Goal: Task Accomplishment & Management: Use online tool/utility

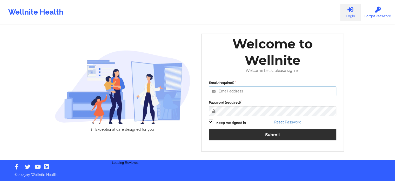
type input "[PERSON_NAME][EMAIL_ADDRESS][PERSON_NAME][DOMAIN_NAME]"
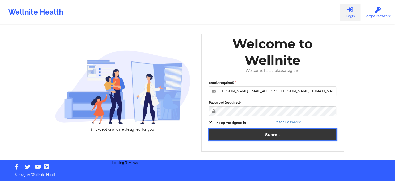
click at [257, 134] on button "Submit" at bounding box center [273, 134] width 128 height 11
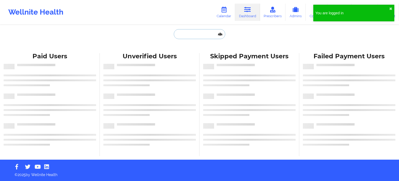
click at [201, 35] on input "text" at bounding box center [199, 34] width 51 height 10
paste input "cdorsett74@gmail.com"
type input "cdorsett74@gmail.com"
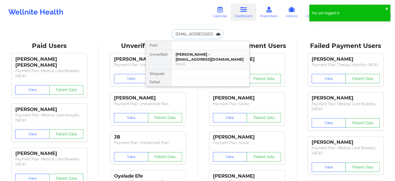
click at [199, 55] on div "Chad Dorsett - cdorsett74@gmail.com" at bounding box center [211, 57] width 70 height 10
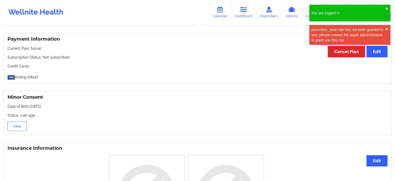
scroll to position [262, 0]
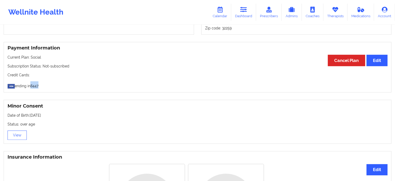
drag, startPoint x: 33, startPoint y: 86, endPoint x: 41, endPoint y: 88, distance: 8.4
click at [41, 88] on p "ending in 8447" at bounding box center [198, 84] width 380 height 7
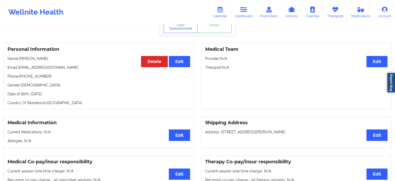
scroll to position [28, 0]
click at [221, 13] on link "Calendar" at bounding box center [220, 12] width 22 height 17
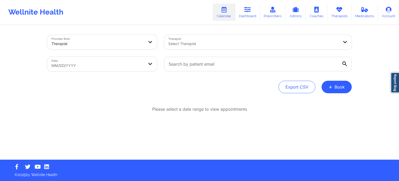
click at [230, 44] on div at bounding box center [253, 44] width 170 height 6
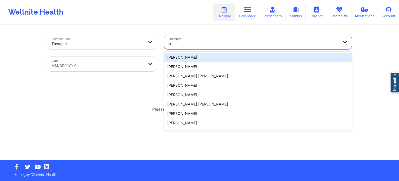
type input "s"
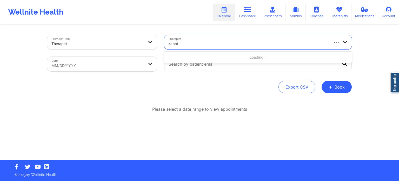
type input "zapath"
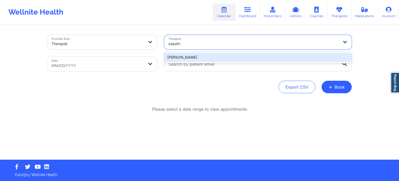
click at [212, 57] on div "[PERSON_NAME]" at bounding box center [258, 56] width 188 height 9
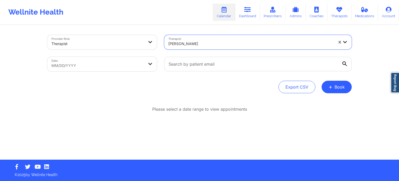
click at [132, 66] on body "Wellnite Health Calendar Dashboard Prescribers Admins Coaches Therapists Medica…" at bounding box center [199, 90] width 399 height 181
select select "2025-8"
select select "2025-9"
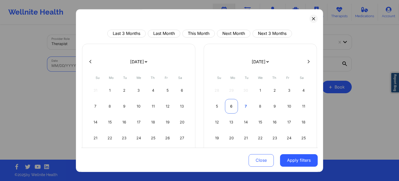
click at [232, 105] on div "6" at bounding box center [231, 106] width 13 height 15
select select "2025-9"
select select "2025-10"
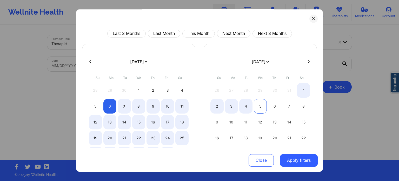
select select "2025-9"
select select "2025-10"
select select "2025-9"
select select "2025-10"
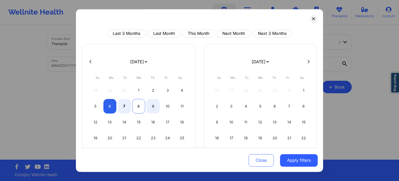
click at [141, 109] on div "8" at bounding box center [138, 106] width 13 height 15
select select "2025-9"
select select "2025-10"
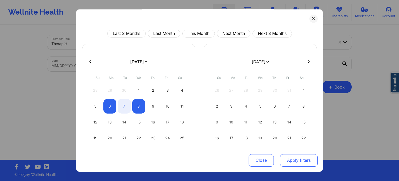
click at [302, 164] on button "Apply filters" at bounding box center [299, 160] width 38 height 12
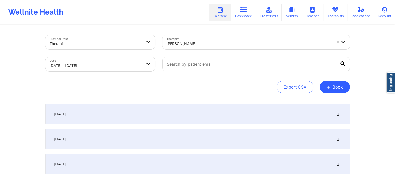
scroll to position [35, 0]
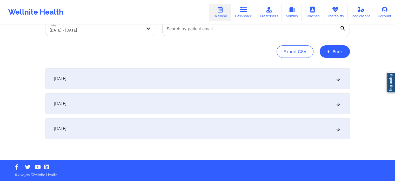
click at [131, 105] on div "October 7, 2025" at bounding box center [197, 103] width 304 height 21
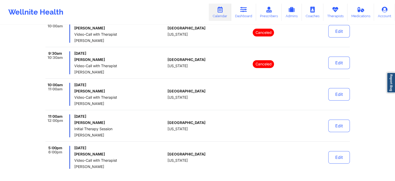
scroll to position [191, 0]
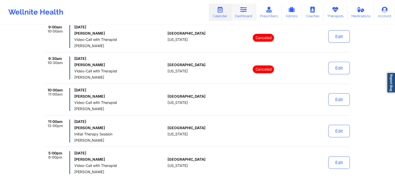
click at [239, 8] on link "Dashboard" at bounding box center [243, 12] width 25 height 17
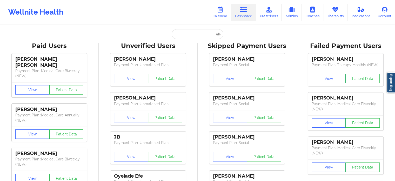
click at [192, 34] on input "text" at bounding box center [197, 34] width 51 height 10
paste input "cassie.unterbrink@gmail.com"
type input "cassie.unterbrink@gmail.com"
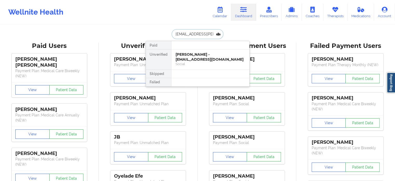
scroll to position [0, 8]
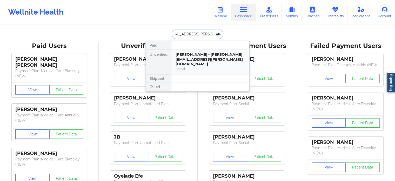
click at [188, 59] on div "Cassie Unterbrink - cassie.unterbrink@gmail.com" at bounding box center [211, 59] width 70 height 15
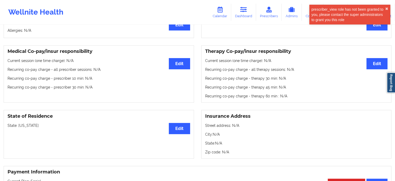
scroll to position [119, 0]
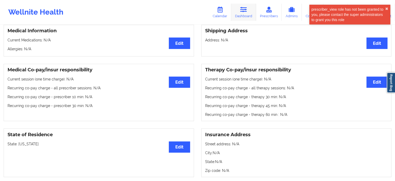
click at [243, 12] on link "Dashboard" at bounding box center [243, 12] width 25 height 17
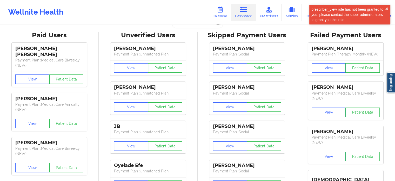
scroll to position [26, 0]
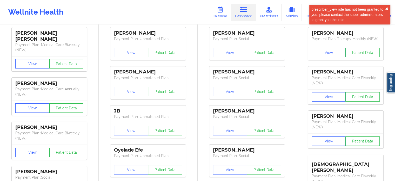
click at [387, 8] on button "✖︎" at bounding box center [386, 9] width 3 height 4
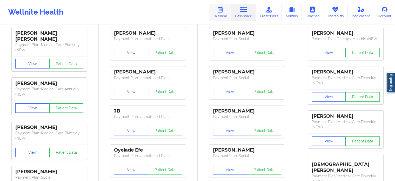
click at [223, 11] on icon at bounding box center [220, 10] width 7 height 6
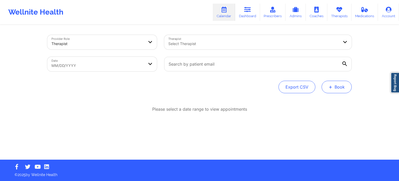
click at [341, 85] on button "+ Book" at bounding box center [337, 87] width 30 height 12
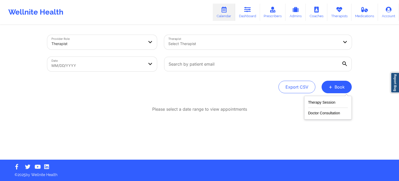
click at [324, 96] on div "Therapy Session Doctor Consultation" at bounding box center [328, 108] width 48 height 24
click at [323, 101] on button "Therapy Session" at bounding box center [328, 103] width 40 height 9
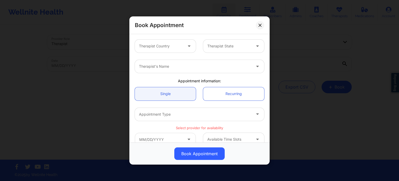
click at [161, 48] on div at bounding box center [161, 46] width 44 height 6
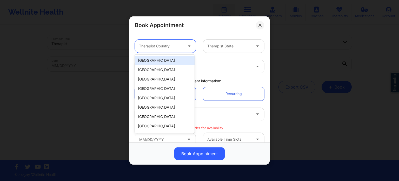
click at [163, 60] on div "[GEOGRAPHIC_DATA]" at bounding box center [165, 60] width 60 height 9
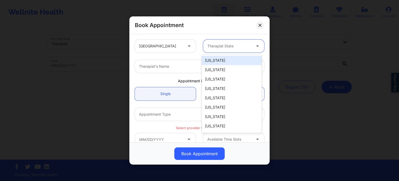
click at [230, 45] on div at bounding box center [229, 46] width 44 height 6
type input "f"
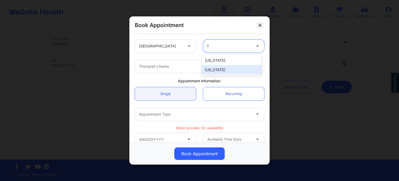
click at [220, 70] on div "[US_STATE]" at bounding box center [232, 69] width 60 height 9
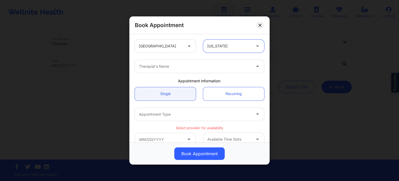
click at [187, 64] on div at bounding box center [195, 66] width 112 height 6
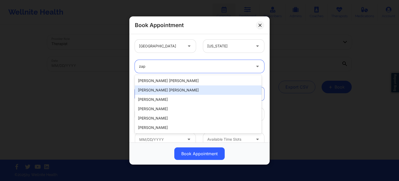
type input "zapa"
click at [165, 91] on div "[PERSON_NAME]" at bounding box center [198, 89] width 127 height 9
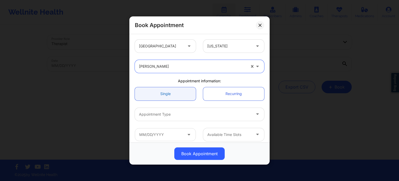
click at [179, 92] on link "Single" at bounding box center [165, 93] width 61 height 13
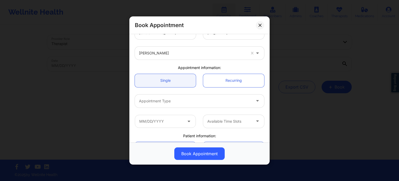
scroll to position [26, 0]
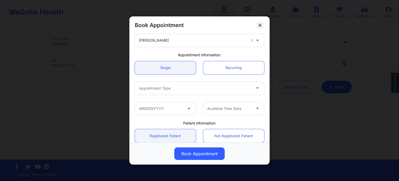
click at [167, 89] on div at bounding box center [195, 88] width 112 height 6
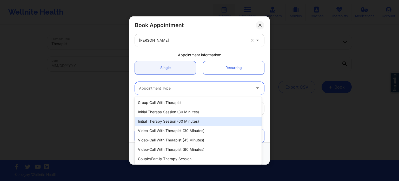
click at [172, 122] on div "Initial Therapy Session (60 minutes)" at bounding box center [198, 120] width 127 height 9
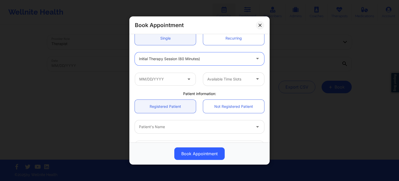
scroll to position [78, 0]
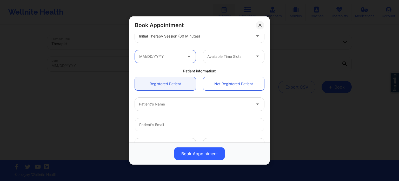
click at [169, 52] on input "text" at bounding box center [165, 56] width 61 height 13
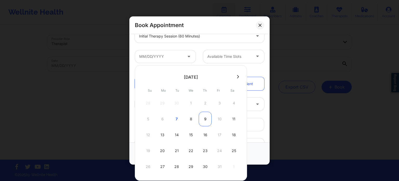
click at [205, 120] on div "9" at bounding box center [205, 118] width 13 height 15
type input "[DATE]"
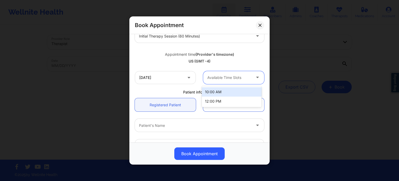
click at [224, 77] on div at bounding box center [229, 77] width 44 height 6
click at [222, 92] on div "10:00 AM" at bounding box center [232, 91] width 60 height 9
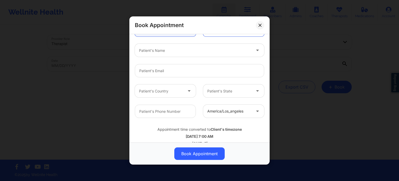
scroll to position [156, 0]
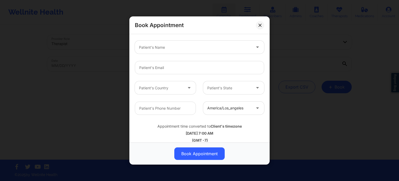
click at [169, 46] on div at bounding box center [195, 47] width 112 height 6
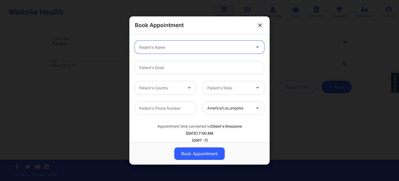
scroll to position [162, 0]
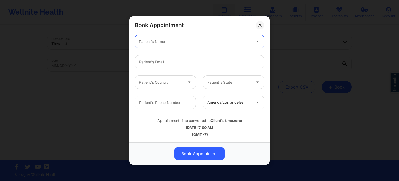
click at [232, 102] on div at bounding box center [229, 102] width 44 height 6
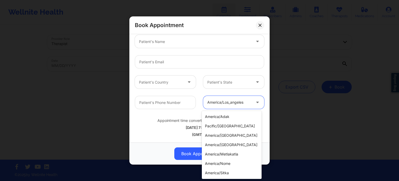
click at [232, 102] on div at bounding box center [229, 102] width 44 height 6
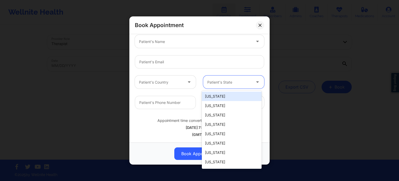
click at [229, 83] on div at bounding box center [229, 82] width 44 height 6
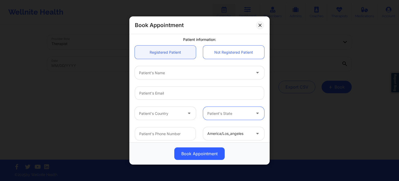
scroll to position [136, 0]
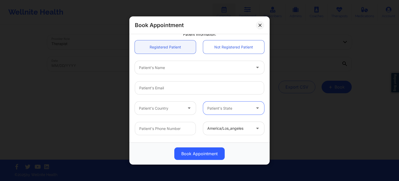
click at [177, 112] on div "Patient's Country" at bounding box center [159, 107] width 49 height 13
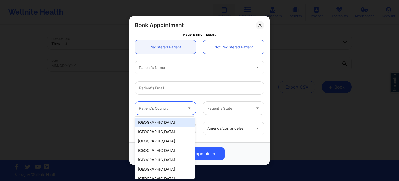
click at [173, 121] on div "[GEOGRAPHIC_DATA]" at bounding box center [165, 121] width 60 height 9
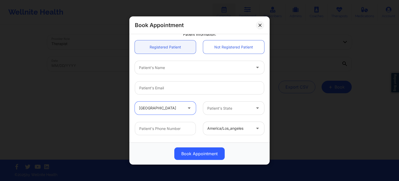
click at [224, 110] on div at bounding box center [229, 108] width 44 height 6
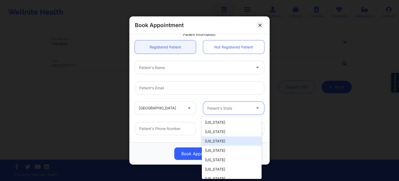
type input "f"
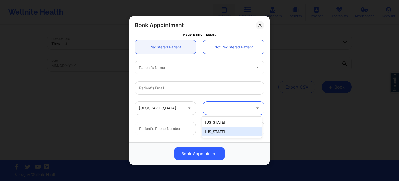
click at [223, 131] on div "[US_STATE]" at bounding box center [232, 131] width 60 height 9
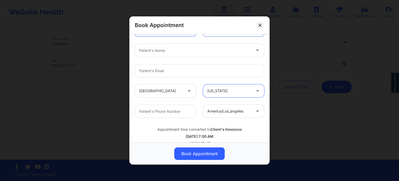
scroll to position [162, 0]
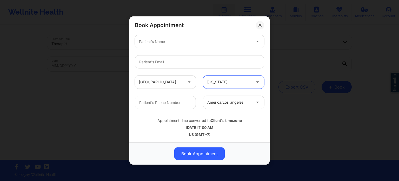
click at [220, 107] on div "america/los_angeles" at bounding box center [229, 102] width 44 height 13
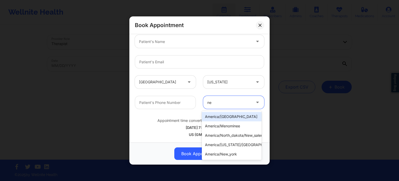
type input "new"
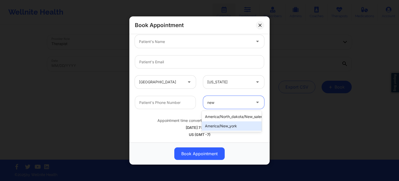
click at [219, 126] on div "america/new_york" at bounding box center [232, 125] width 60 height 9
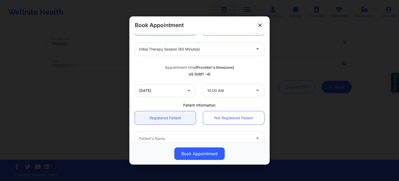
scroll to position [58, 0]
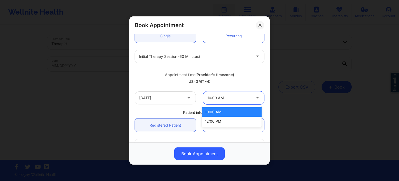
click at [231, 99] on div at bounding box center [229, 98] width 44 height 6
click at [224, 120] on div "12:00 PM" at bounding box center [232, 120] width 60 height 9
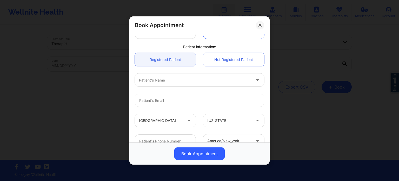
scroll to position [162, 0]
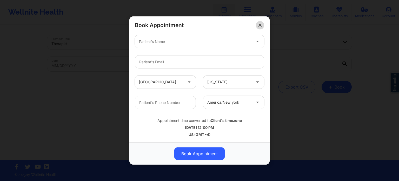
click at [262, 26] on button at bounding box center [260, 25] width 8 height 8
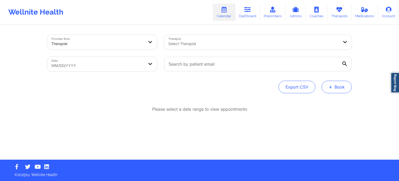
click at [332, 86] on span "+" at bounding box center [331, 86] width 4 height 3
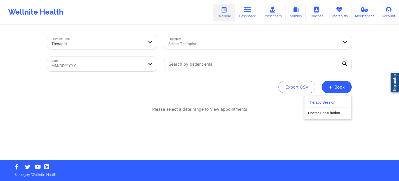
click at [318, 103] on button "Therapy Session" at bounding box center [328, 103] width 40 height 9
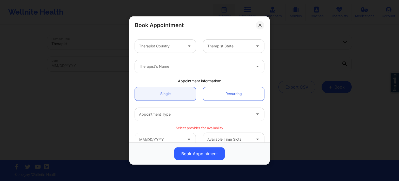
click at [172, 50] on div "Therapist Country" at bounding box center [159, 45] width 49 height 13
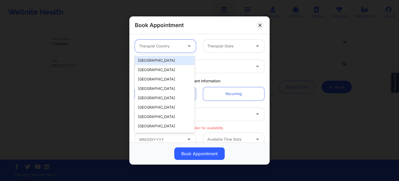
click at [170, 61] on div "[GEOGRAPHIC_DATA]" at bounding box center [165, 60] width 60 height 9
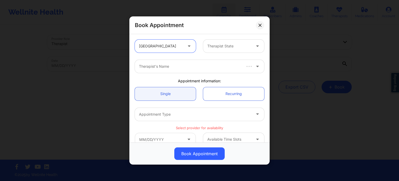
click at [207, 45] on input "text" at bounding box center [207, 45] width 1 height 5
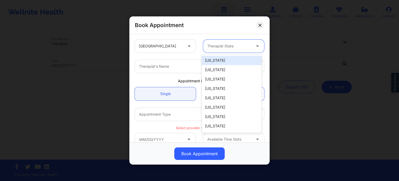
type input "f"
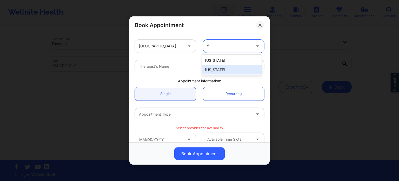
click at [208, 70] on div "[US_STATE]" at bounding box center [232, 69] width 60 height 9
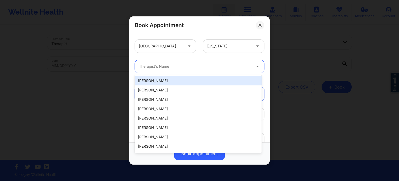
click at [190, 66] on div at bounding box center [195, 66] width 112 height 6
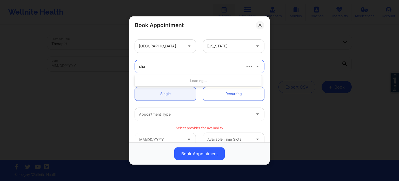
type input "sha"
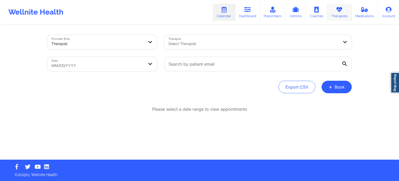
click at [344, 12] on link "Therapists" at bounding box center [339, 12] width 24 height 17
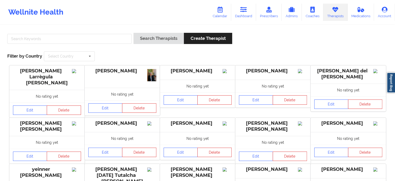
click at [84, 29] on div "Search Therapists Create Therapist Filter by Country Select Country [GEOGRAPHIC…" at bounding box center [198, 47] width 388 height 36
click at [85, 37] on input "text" at bounding box center [69, 39] width 124 height 10
paste input "[PERSON_NAME]"
type input "[PERSON_NAME]"
click at [134, 33] on button "Search Therapists" at bounding box center [159, 38] width 50 height 11
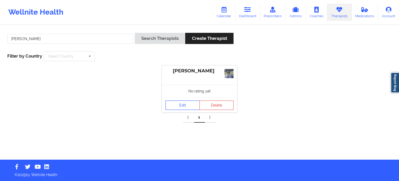
click at [185, 107] on link "Edit" at bounding box center [182, 104] width 34 height 9
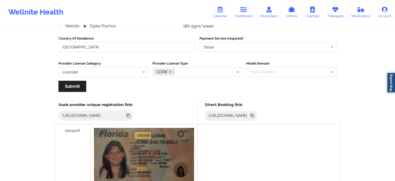
scroll to position [77, 0]
click at [255, 114] on icon at bounding box center [252, 115] width 6 height 6
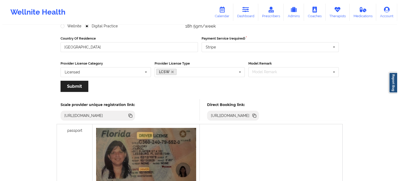
scroll to position [0, 0]
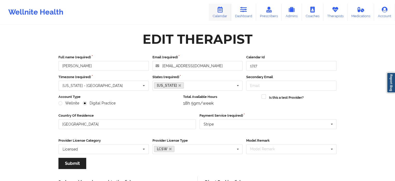
click at [222, 11] on icon at bounding box center [220, 10] width 7 height 6
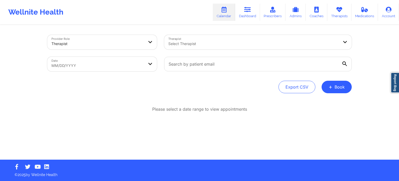
click at [206, 44] on div at bounding box center [253, 44] width 170 height 6
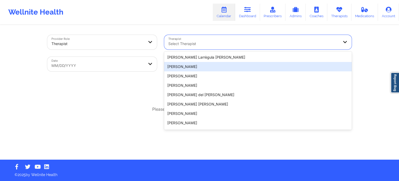
click at [126, 98] on div "Provider Role Therapist Therapist 20 results available. Use Up and Down to choo…" at bounding box center [200, 92] width 312 height 134
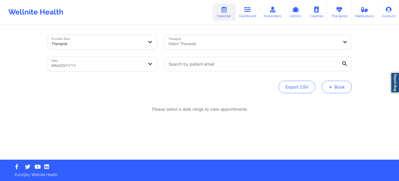
click at [340, 89] on button "+ Book" at bounding box center [337, 87] width 30 height 12
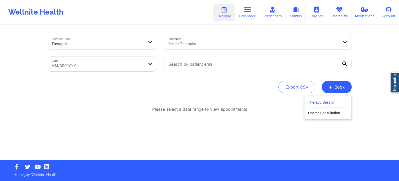
click at [334, 102] on button "Therapy Session" at bounding box center [328, 103] width 40 height 9
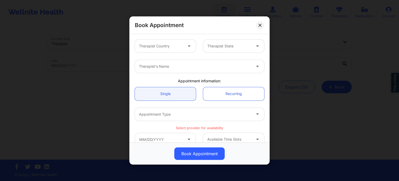
click at [164, 43] on div at bounding box center [161, 46] width 44 height 6
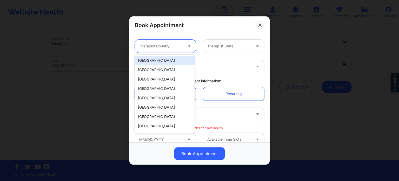
click at [166, 58] on div "[GEOGRAPHIC_DATA]" at bounding box center [165, 60] width 60 height 9
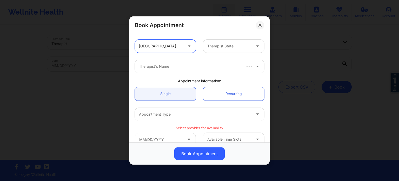
click at [225, 43] on div at bounding box center [229, 46] width 44 height 6
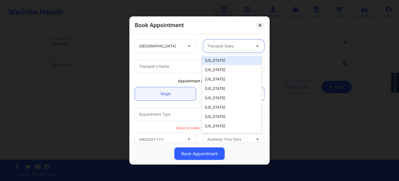
type input "f"
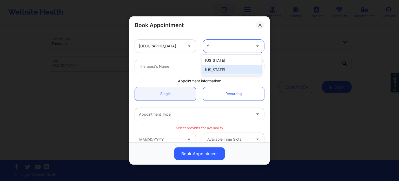
click at [220, 67] on div "[US_STATE]" at bounding box center [232, 69] width 60 height 9
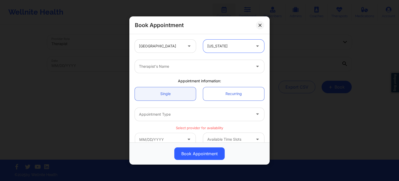
click at [184, 66] on div at bounding box center [195, 66] width 112 height 6
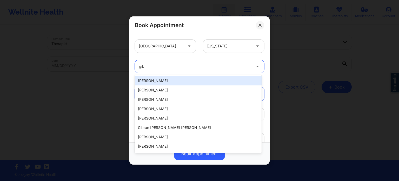
type input "[PERSON_NAME]"
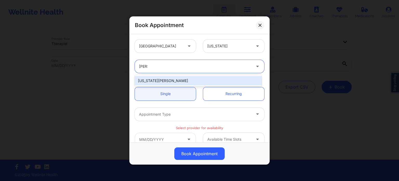
click at [178, 80] on div "[US_STATE][PERSON_NAME]" at bounding box center [198, 80] width 127 height 9
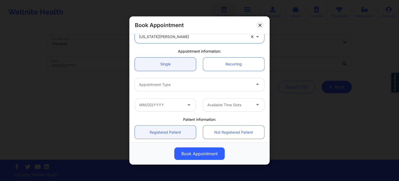
scroll to position [52, 0]
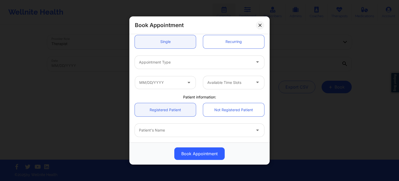
click at [172, 62] on div at bounding box center [195, 62] width 112 height 6
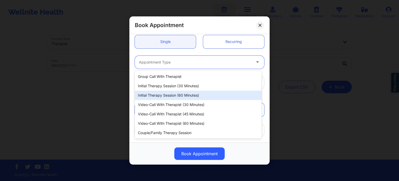
click at [183, 92] on div "Initial Therapy Session (60 minutes)" at bounding box center [198, 94] width 127 height 9
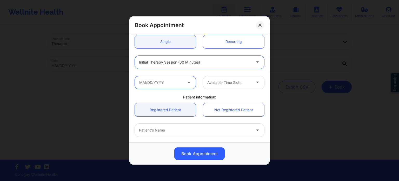
click at [164, 83] on input "text" at bounding box center [165, 82] width 61 height 13
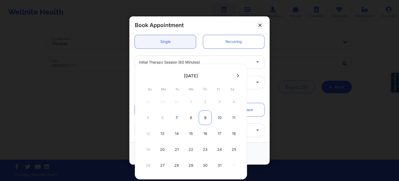
click at [206, 119] on div "9" at bounding box center [205, 117] width 13 height 15
type input "[DATE]"
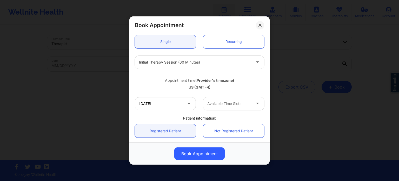
click at [226, 104] on div at bounding box center [229, 103] width 44 height 6
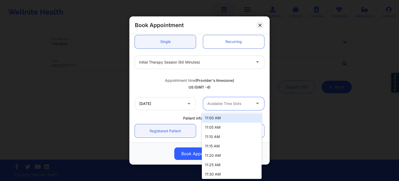
click at [246, 85] on div "US (GMT -4)" at bounding box center [199, 86] width 129 height 5
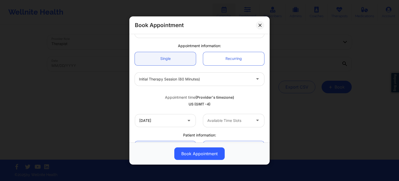
scroll to position [26, 0]
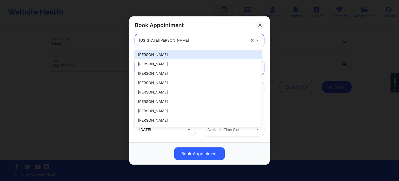
click at [167, 43] on div at bounding box center [192, 40] width 107 height 6
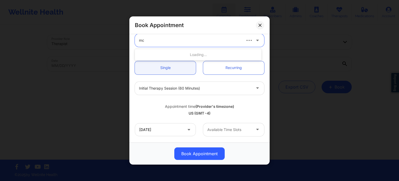
type input "mcl"
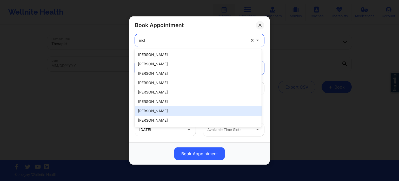
click at [157, 113] on div "[PERSON_NAME]" at bounding box center [198, 110] width 127 height 9
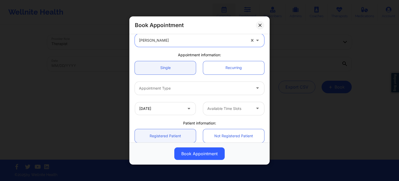
click at [210, 108] on div at bounding box center [229, 108] width 44 height 6
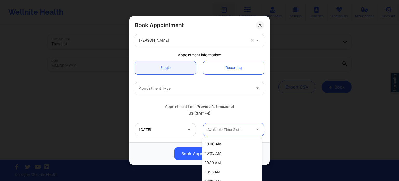
scroll to position [0, 0]
click at [249, 109] on div "Appointment time (Provider's timezone) [GEOGRAPHIC_DATA] (GMT -4)" at bounding box center [199, 109] width 137 height 14
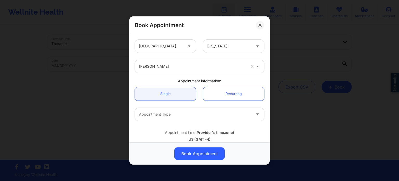
click at [162, 68] on div at bounding box center [192, 66] width 107 height 6
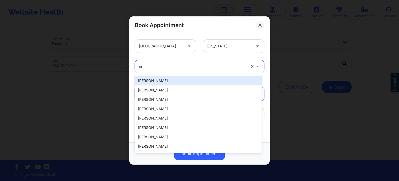
type input "n"
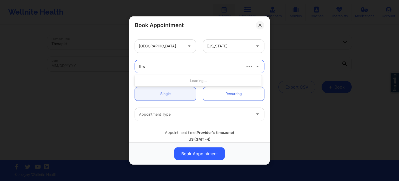
type input "thwe"
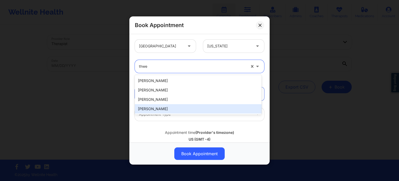
click at [165, 112] on div "[PERSON_NAME]" at bounding box center [198, 108] width 127 height 9
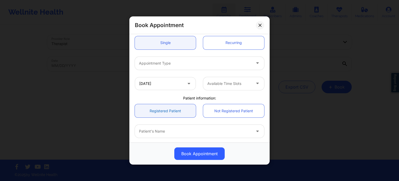
scroll to position [52, 0]
click at [227, 83] on div at bounding box center [229, 82] width 44 height 6
click at [174, 79] on input "[DATE]" at bounding box center [165, 82] width 61 height 13
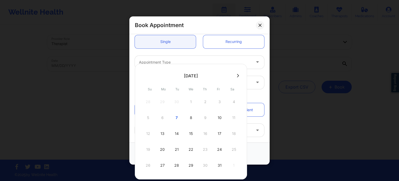
click at [192, 54] on div "Appointment Type" at bounding box center [199, 62] width 137 height 20
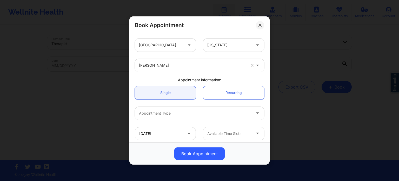
scroll to position [0, 0]
click at [172, 69] on div at bounding box center [192, 66] width 107 height 6
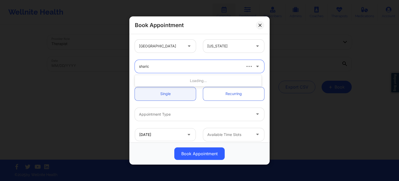
type input "[PERSON_NAME]"
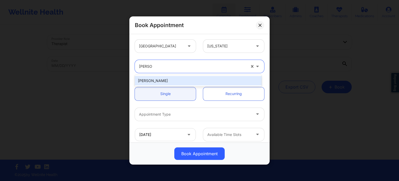
click at [166, 81] on div "[PERSON_NAME]" at bounding box center [198, 80] width 127 height 9
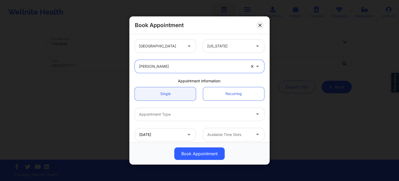
scroll to position [26, 0]
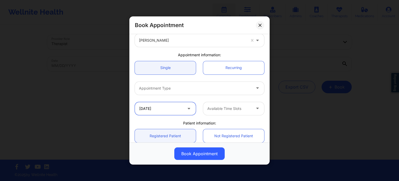
click at [167, 105] on input "[DATE]" at bounding box center [165, 108] width 61 height 13
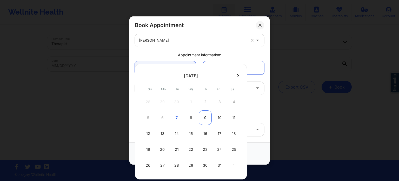
click at [202, 119] on div "9" at bounding box center [205, 117] width 13 height 15
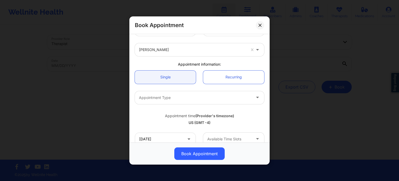
scroll to position [52, 0]
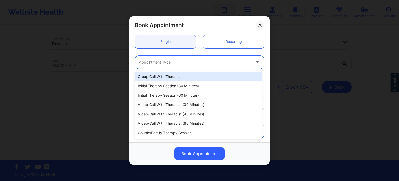
click at [188, 59] on div at bounding box center [195, 62] width 112 height 6
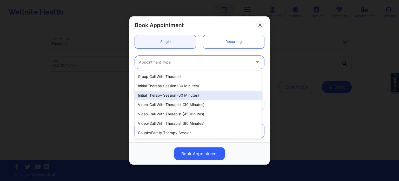
click at [181, 93] on div "Initial Therapy Session (60 minutes)" at bounding box center [198, 94] width 127 height 9
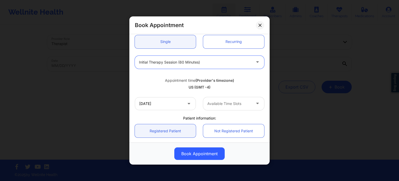
click at [226, 105] on div at bounding box center [229, 103] width 44 height 6
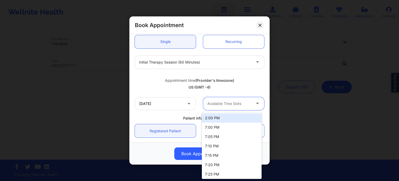
click at [239, 73] on div "Appointment time (Provider's timezone) [GEOGRAPHIC_DATA] (GMT -4)" at bounding box center [199, 82] width 137 height 21
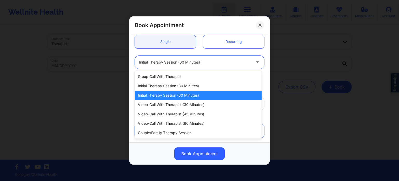
click at [181, 60] on div at bounding box center [195, 62] width 112 height 6
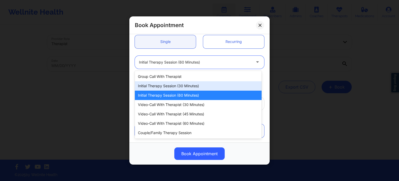
click at [182, 84] on div "Initial Therapy Session (30 minutes)" at bounding box center [198, 85] width 127 height 9
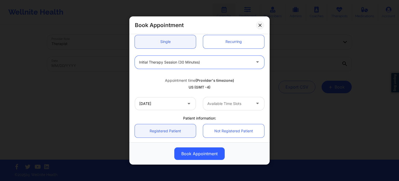
click at [220, 104] on div at bounding box center [229, 103] width 44 height 6
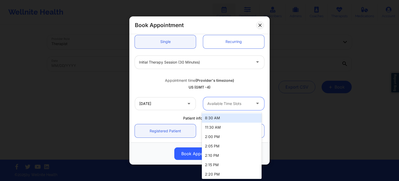
click at [233, 86] on div "US (GMT -4)" at bounding box center [199, 86] width 129 height 5
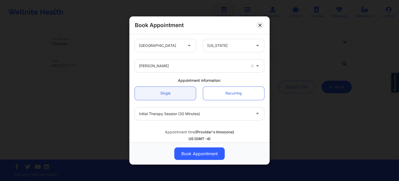
scroll to position [0, 0]
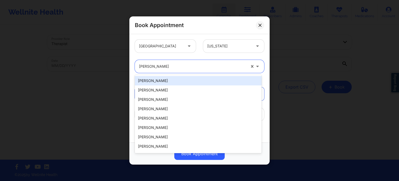
click at [172, 66] on div at bounding box center [192, 66] width 107 height 6
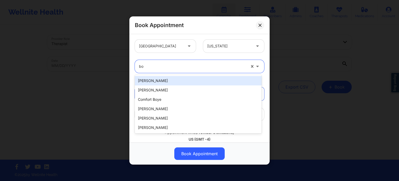
type input "b"
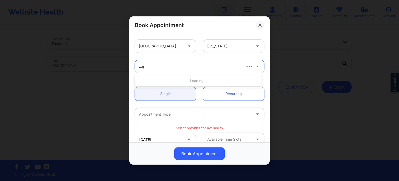
type input "zapa"
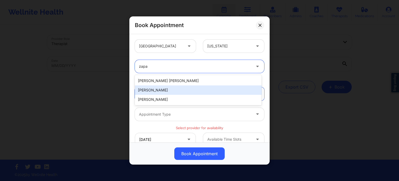
click at [173, 89] on div "[PERSON_NAME]" at bounding box center [198, 89] width 127 height 9
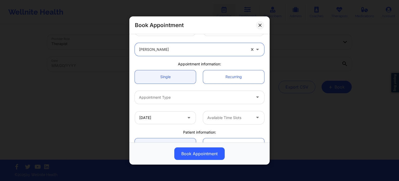
scroll to position [26, 0]
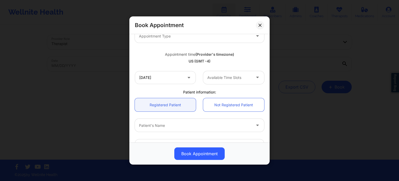
click at [169, 35] on div at bounding box center [195, 36] width 112 height 6
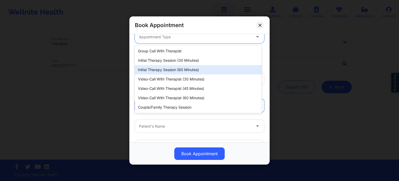
click at [170, 69] on div "Initial Therapy Session (60 minutes)" at bounding box center [198, 69] width 127 height 9
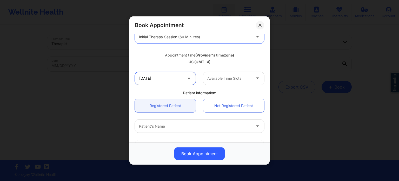
click at [171, 78] on input "[DATE]" at bounding box center [165, 78] width 61 height 13
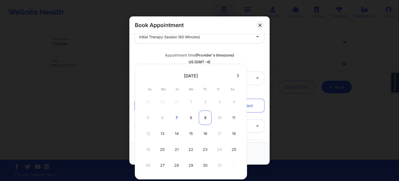
click at [204, 119] on div "9" at bounding box center [205, 117] width 13 height 15
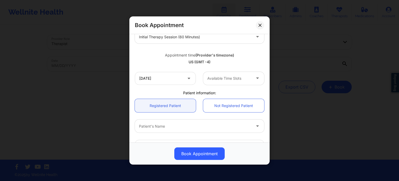
click at [217, 77] on div at bounding box center [229, 78] width 44 height 6
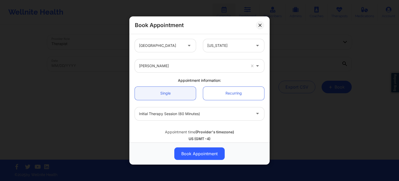
scroll to position [0, 0]
click at [176, 49] on div at bounding box center [161, 46] width 44 height 6
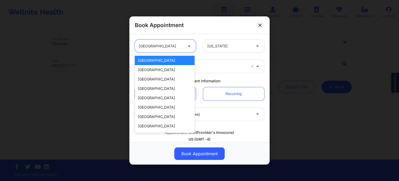
click at [168, 59] on div "[GEOGRAPHIC_DATA]" at bounding box center [165, 60] width 60 height 9
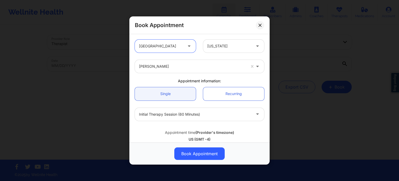
click at [165, 68] on div at bounding box center [192, 66] width 107 height 6
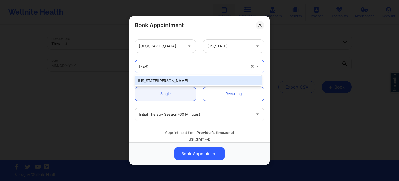
type input "gibal"
click at [165, 78] on div "[US_STATE][PERSON_NAME]" at bounding box center [198, 80] width 127 height 9
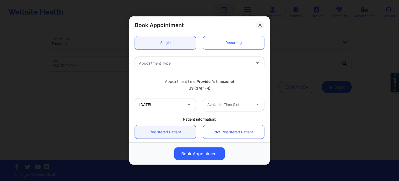
scroll to position [52, 0]
click at [175, 66] on div "Appointment Type" at bounding box center [193, 62] width 117 height 13
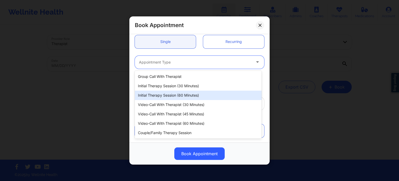
click at [173, 93] on div "Initial Therapy Session (60 minutes)" at bounding box center [198, 94] width 127 height 9
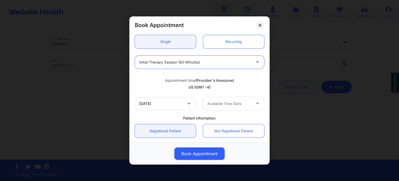
scroll to position [78, 0]
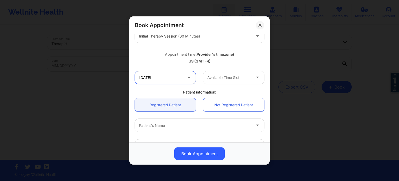
click at [175, 80] on input "[DATE]" at bounding box center [165, 77] width 61 height 13
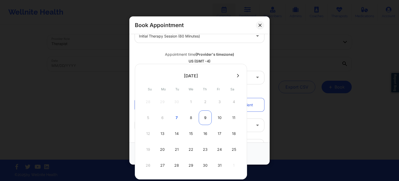
click at [205, 118] on div "9" at bounding box center [205, 117] width 13 height 15
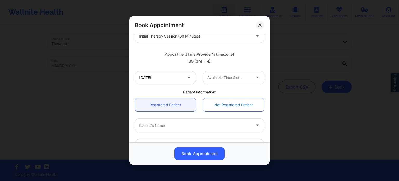
scroll to position [52, 0]
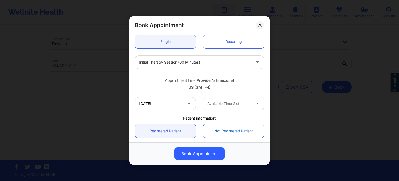
click at [218, 107] on div "Available Time Slots" at bounding box center [227, 103] width 49 height 13
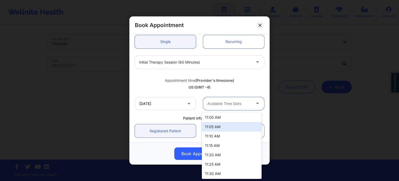
scroll to position [0, 0]
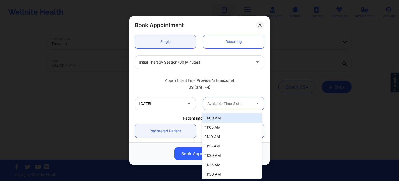
click at [247, 85] on div "US (GMT -4)" at bounding box center [199, 86] width 129 height 5
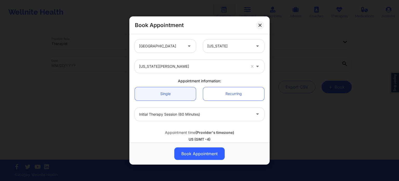
click at [163, 65] on div at bounding box center [192, 66] width 107 height 6
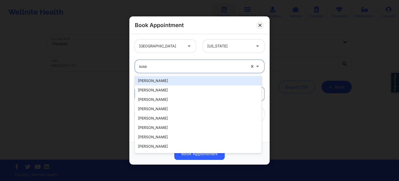
type input "[PERSON_NAME]"
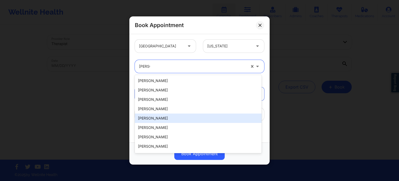
click at [150, 116] on div "[PERSON_NAME]" at bounding box center [198, 117] width 127 height 9
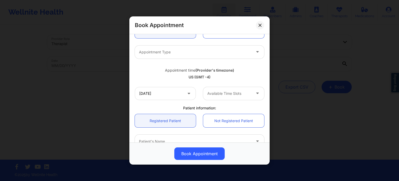
scroll to position [78, 0]
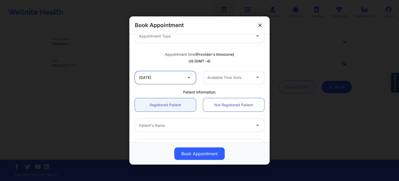
click at [167, 81] on input "[DATE]" at bounding box center [165, 77] width 61 height 13
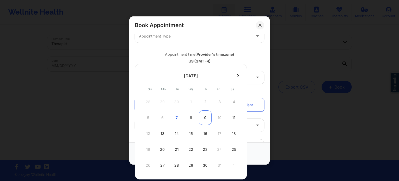
click at [204, 117] on div "9" at bounding box center [205, 117] width 13 height 15
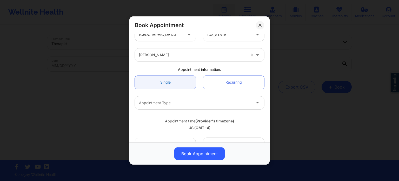
scroll to position [0, 0]
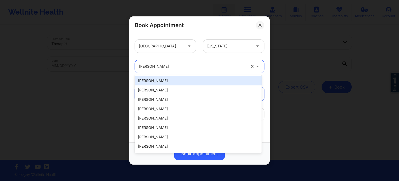
click at [163, 68] on div at bounding box center [192, 66] width 107 height 6
type input "e"
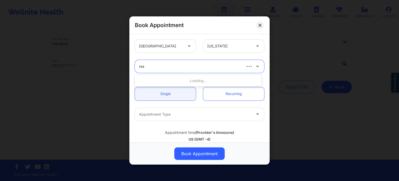
type input "rash"
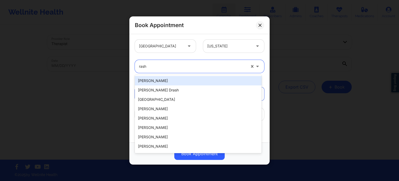
click at [165, 81] on div "[PERSON_NAME]" at bounding box center [198, 80] width 127 height 9
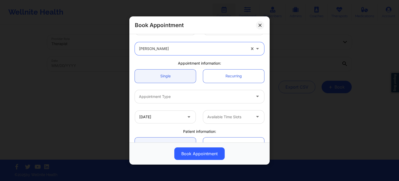
scroll to position [26, 0]
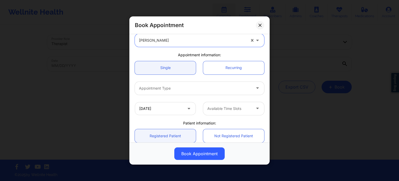
click at [192, 86] on div at bounding box center [195, 88] width 112 height 6
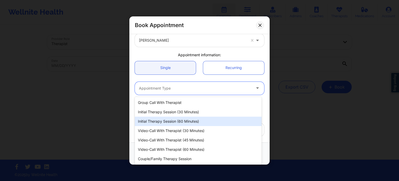
click at [182, 119] on div "Initial Therapy Session (60 minutes)" at bounding box center [198, 120] width 127 height 9
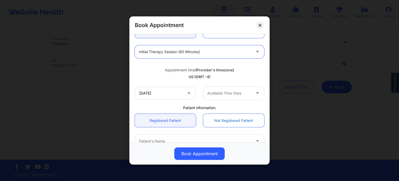
scroll to position [78, 0]
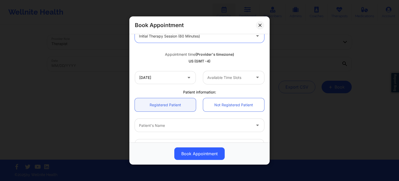
click at [219, 77] on div at bounding box center [229, 77] width 44 height 6
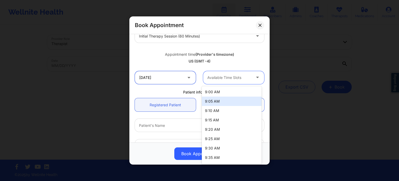
click at [177, 79] on input "[DATE]" at bounding box center [165, 77] width 61 height 13
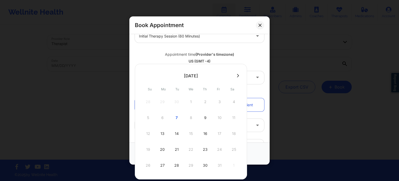
click at [177, 79] on div "[DATE]" at bounding box center [191, 75] width 84 height 10
click at [202, 118] on div "9" at bounding box center [205, 117] width 13 height 15
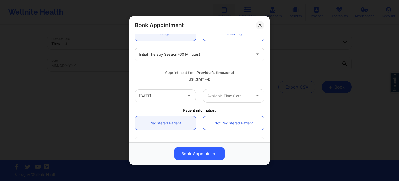
scroll to position [52, 0]
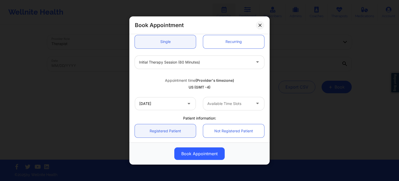
click at [223, 105] on div at bounding box center [229, 103] width 44 height 6
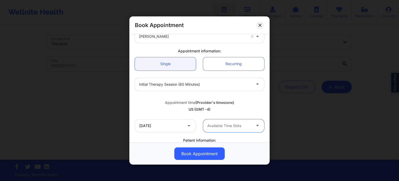
scroll to position [0, 0]
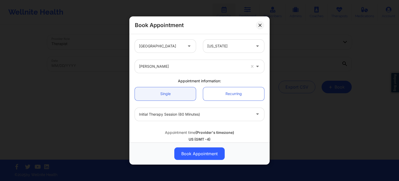
click at [167, 68] on div at bounding box center [192, 66] width 107 height 6
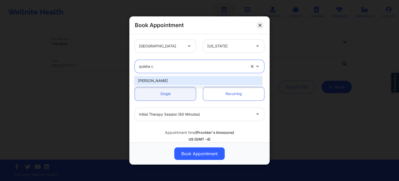
type input "quisha"
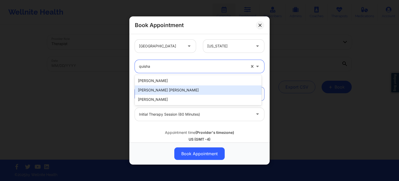
click at [178, 89] on div "[PERSON_NAME] [PERSON_NAME]" at bounding box center [198, 89] width 127 height 9
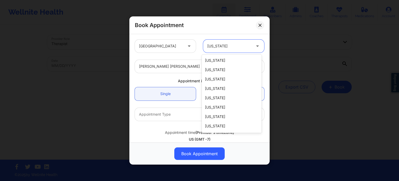
click at [214, 45] on div at bounding box center [229, 46] width 44 height 6
type input "c"
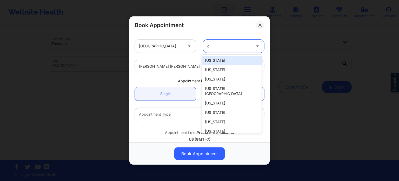
click at [211, 61] on div "[US_STATE]" at bounding box center [232, 60] width 60 height 9
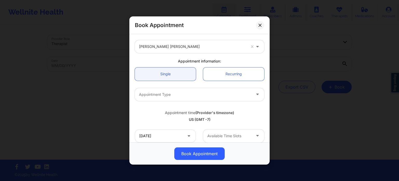
scroll to position [52, 0]
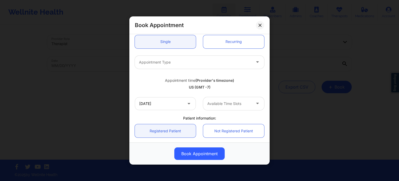
click at [178, 64] on div at bounding box center [195, 62] width 112 height 6
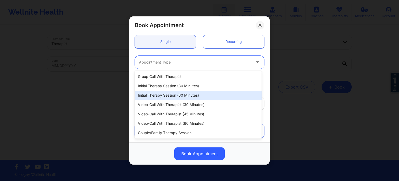
click at [172, 94] on div "Initial Therapy Session (60 minutes)" at bounding box center [198, 94] width 127 height 9
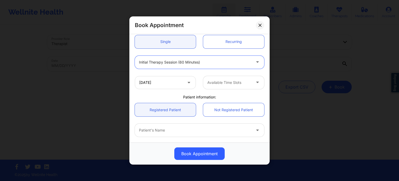
click at [223, 83] on div at bounding box center [229, 82] width 44 height 6
click at [147, 77] on input "[DATE]" at bounding box center [165, 82] width 61 height 13
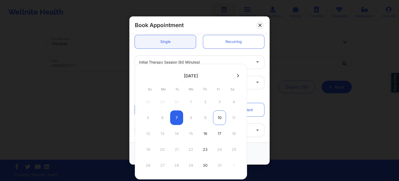
click at [218, 118] on div "10" at bounding box center [219, 117] width 13 height 15
type input "[DATE]"
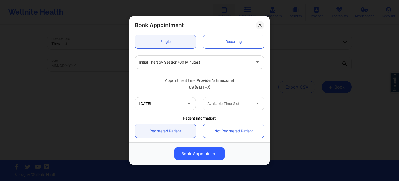
click at [222, 107] on div "Available Time Slots" at bounding box center [227, 103] width 49 height 13
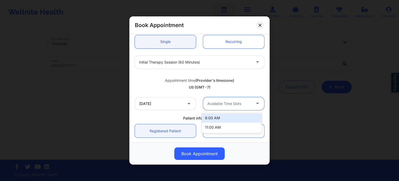
click at [222, 107] on div "Available Time Slots" at bounding box center [227, 103] width 49 height 13
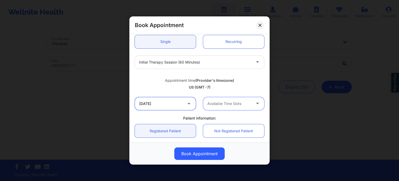
click at [170, 105] on input "[DATE]" at bounding box center [165, 103] width 61 height 13
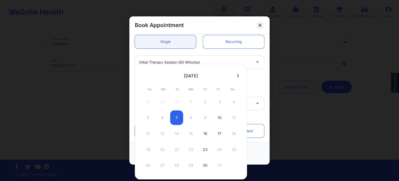
click at [205, 118] on div "5 6 7 8 9 10 11" at bounding box center [191, 117] width 99 height 15
click at [204, 117] on div "5 6 7 8 9 10 11" at bounding box center [191, 117] width 99 height 15
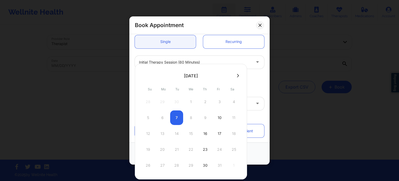
click at [254, 87] on div "US (GMT -7)" at bounding box center [199, 86] width 129 height 5
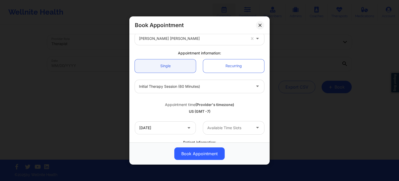
scroll to position [0, 0]
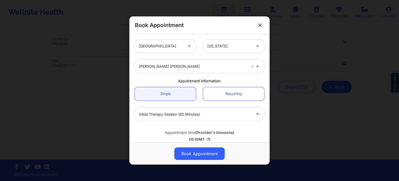
click at [169, 68] on div at bounding box center [192, 66] width 107 height 6
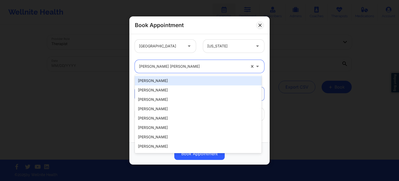
click at [132, 79] on div "Appointment information:" at bounding box center [199, 80] width 137 height 5
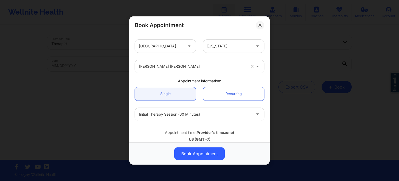
scroll to position [26, 0]
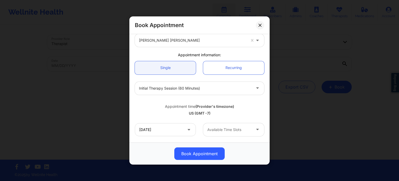
click at [196, 92] on div "Initial Therapy Session (60 minutes)" at bounding box center [195, 88] width 112 height 13
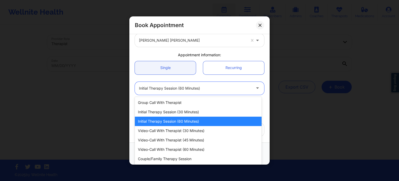
click at [196, 92] on div "Initial Therapy Session (60 minutes)" at bounding box center [195, 88] width 112 height 13
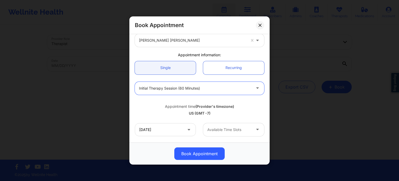
scroll to position [0, 0]
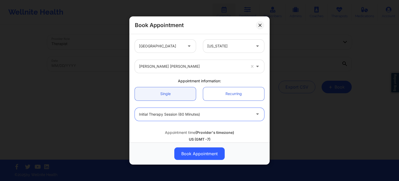
click at [165, 52] on div "[GEOGRAPHIC_DATA]" at bounding box center [161, 45] width 44 height 13
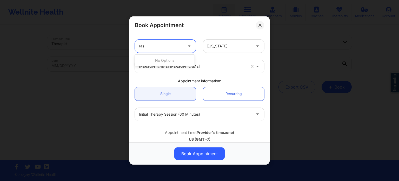
type input "ras"
click at [178, 47] on div at bounding box center [161, 46] width 44 height 6
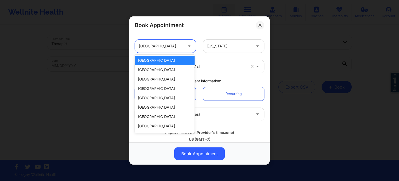
click at [169, 60] on div "[GEOGRAPHIC_DATA]" at bounding box center [165, 60] width 60 height 9
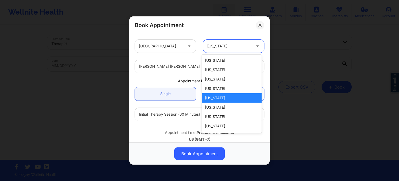
click at [217, 50] on div "[US_STATE]" at bounding box center [229, 45] width 44 height 13
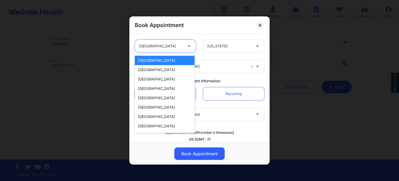
click at [176, 48] on div at bounding box center [161, 46] width 44 height 6
click at [171, 61] on div "[GEOGRAPHIC_DATA]" at bounding box center [165, 60] width 60 height 9
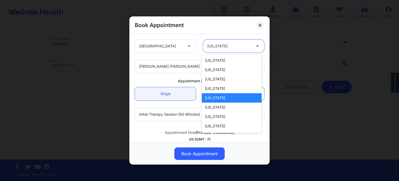
click at [216, 46] on div at bounding box center [229, 46] width 44 height 6
type input "f"
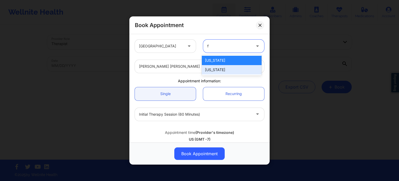
click at [219, 71] on div "[US_STATE]" at bounding box center [232, 69] width 60 height 9
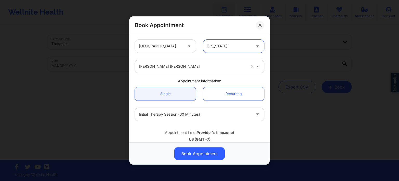
click at [184, 62] on div "[PERSON_NAME] [PERSON_NAME]" at bounding box center [192, 66] width 107 height 13
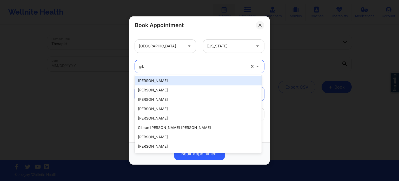
type input "[PERSON_NAME]"
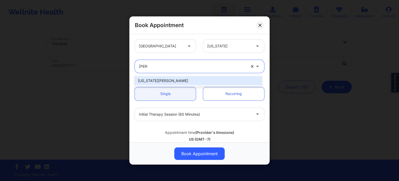
click at [183, 79] on div "[US_STATE][PERSON_NAME]" at bounding box center [198, 80] width 127 height 9
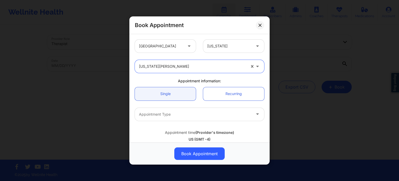
scroll to position [52, 0]
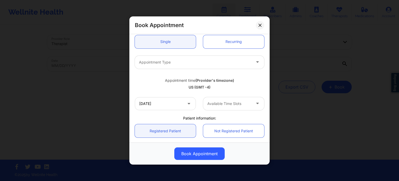
click at [191, 62] on div at bounding box center [195, 62] width 112 height 6
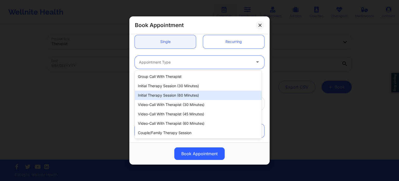
click at [184, 94] on div "Initial Therapy Session (60 minutes)" at bounding box center [198, 94] width 127 height 9
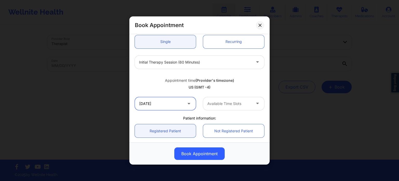
click at [162, 107] on input "[DATE]" at bounding box center [165, 103] width 61 height 13
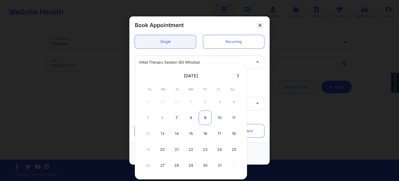
click at [205, 121] on div "9" at bounding box center [205, 117] width 13 height 15
type input "[DATE]"
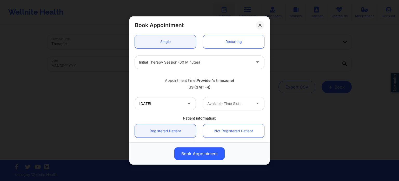
click at [221, 103] on div at bounding box center [229, 103] width 44 height 6
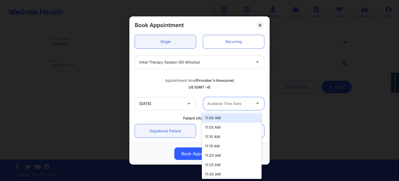
click at [248, 82] on div "Appointment time (Provider's timezone)" at bounding box center [199, 80] width 129 height 5
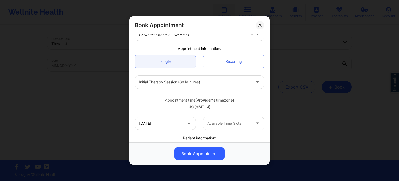
scroll to position [26, 0]
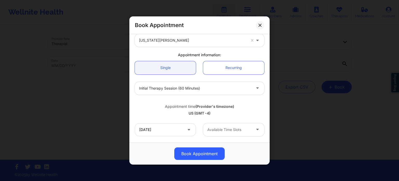
click at [177, 39] on div at bounding box center [192, 40] width 107 height 6
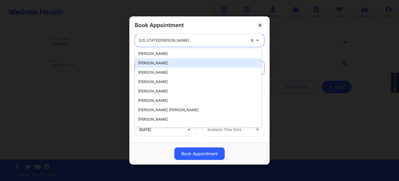
scroll to position [0, 0]
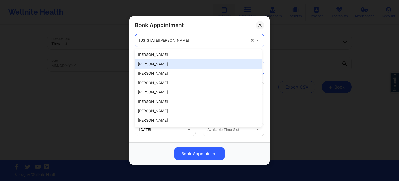
click at [265, 63] on div "Recurring" at bounding box center [233, 67] width 68 height 13
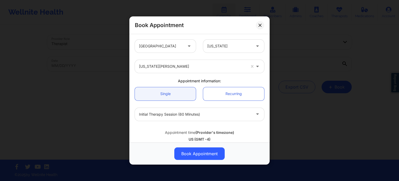
click at [167, 47] on div at bounding box center [161, 46] width 44 height 6
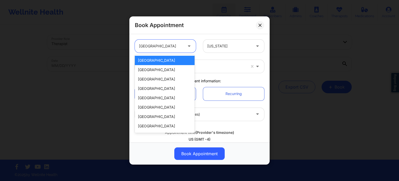
click at [165, 61] on div "[GEOGRAPHIC_DATA]" at bounding box center [165, 60] width 60 height 9
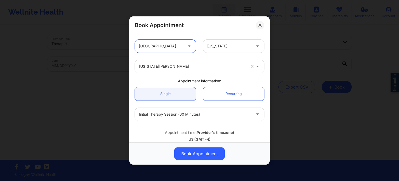
click at [220, 48] on div at bounding box center [229, 46] width 44 height 6
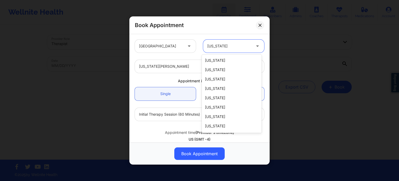
type input "f"
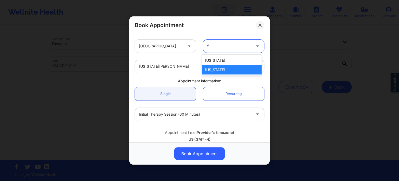
click at [212, 69] on div "[US_STATE]" at bounding box center [232, 69] width 60 height 9
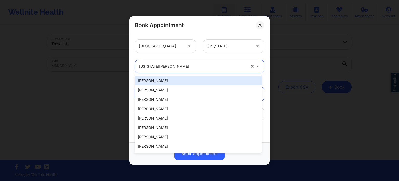
click at [182, 68] on div at bounding box center [192, 66] width 107 height 6
type input "c"
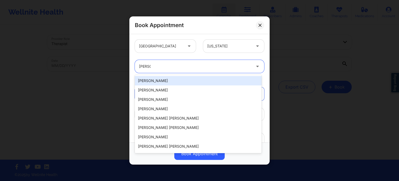
type input "[PERSON_NAME]"
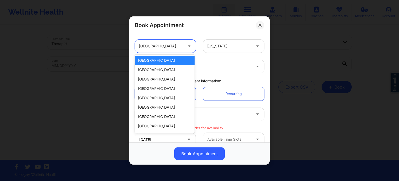
click at [172, 47] on div at bounding box center [161, 46] width 44 height 6
click at [262, 24] on icon at bounding box center [259, 25] width 3 height 3
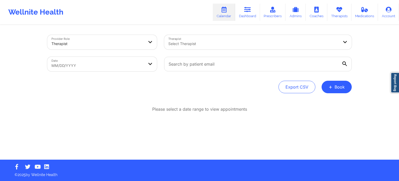
click at [299, 125] on div "Please select a date range to view appointments" at bounding box center [199, 126] width 304 height 40
click at [336, 88] on button "+ Book" at bounding box center [337, 87] width 30 height 12
click at [328, 114] on button "Doctor Consultation" at bounding box center [328, 112] width 40 height 8
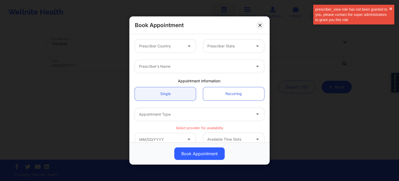
click at [168, 46] on div at bounding box center [161, 46] width 44 height 6
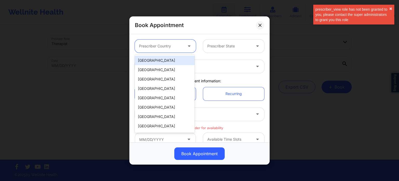
click at [169, 60] on div "[GEOGRAPHIC_DATA]" at bounding box center [165, 60] width 60 height 9
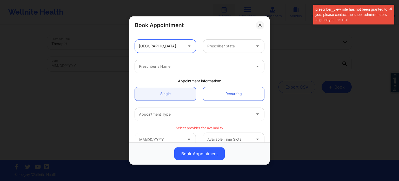
click at [236, 47] on div at bounding box center [229, 46] width 44 height 6
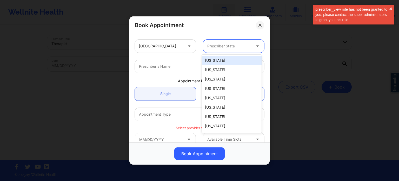
type input "f"
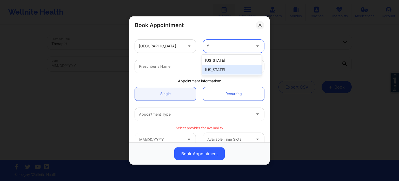
click at [221, 69] on div "[US_STATE]" at bounding box center [232, 69] width 60 height 9
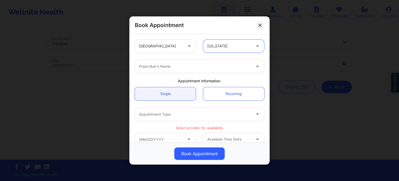
click at [199, 67] on div at bounding box center [195, 66] width 112 height 6
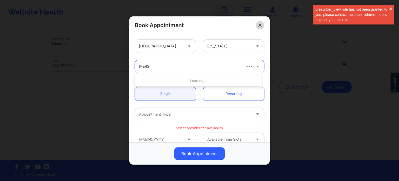
type input "[PERSON_NAME]"
click at [262, 25] on button at bounding box center [260, 25] width 8 height 8
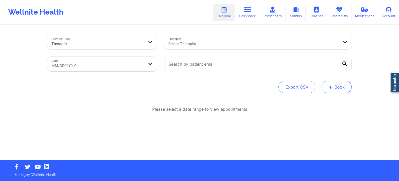
click at [331, 88] on span "+" at bounding box center [331, 86] width 4 height 3
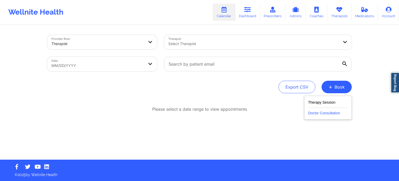
click at [328, 113] on button "Doctor Consultation" at bounding box center [328, 112] width 40 height 8
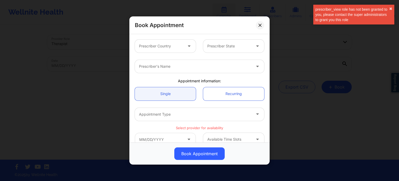
click at [177, 44] on div at bounding box center [161, 46] width 44 height 6
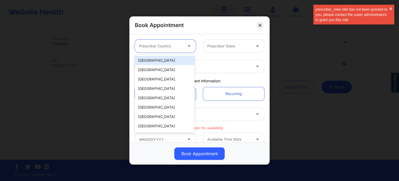
click at [171, 63] on div "[GEOGRAPHIC_DATA]" at bounding box center [165, 60] width 60 height 9
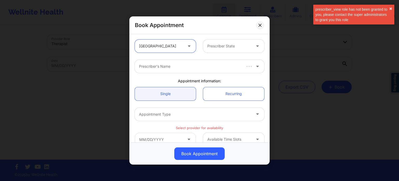
click at [221, 47] on div at bounding box center [229, 46] width 44 height 6
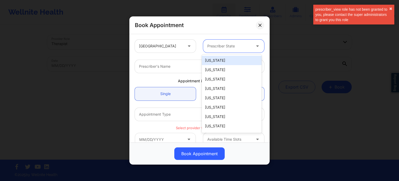
type input "f"
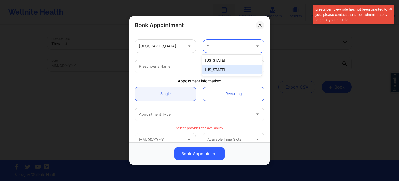
click at [219, 71] on div "[US_STATE]" at bounding box center [232, 69] width 60 height 9
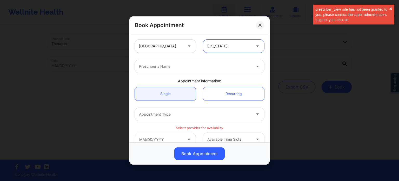
click at [203, 69] on div at bounding box center [195, 66] width 112 height 6
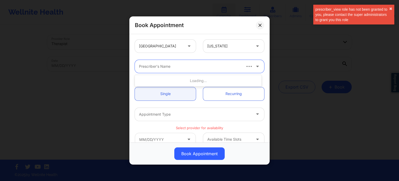
click at [375, 45] on div "Book Appointment [GEOGRAPHIC_DATA] [US_STATE] Use Up and Down to choose options…" at bounding box center [199, 90] width 399 height 181
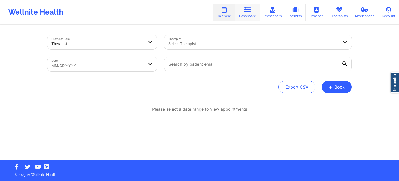
click at [240, 11] on link "Dashboard" at bounding box center [247, 12] width 25 height 17
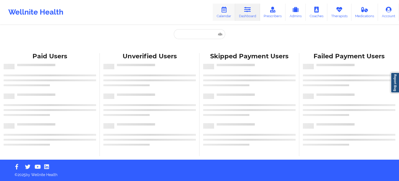
click at [228, 14] on link "Calendar" at bounding box center [224, 12] width 22 height 17
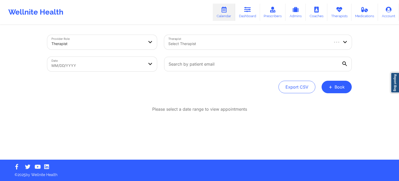
click at [239, 46] on div at bounding box center [248, 44] width 160 height 6
click at [381, 54] on div "Provider Role Therapist Therapist Use Up and Down to choose options, press Ente…" at bounding box center [199, 79] width 399 height 159
click at [343, 92] on button "+ Book" at bounding box center [337, 87] width 30 height 12
click at [323, 113] on button "Doctor Consultation" at bounding box center [328, 112] width 40 height 8
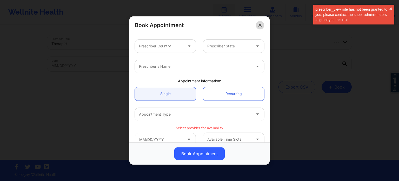
click at [261, 25] on icon at bounding box center [259, 25] width 3 height 3
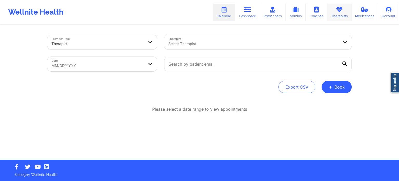
click at [343, 10] on icon at bounding box center [339, 10] width 7 height 6
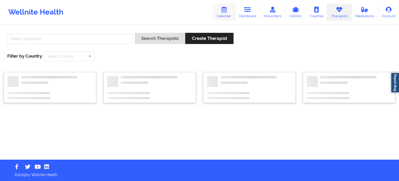
click at [225, 13] on link "Calendar" at bounding box center [224, 12] width 22 height 17
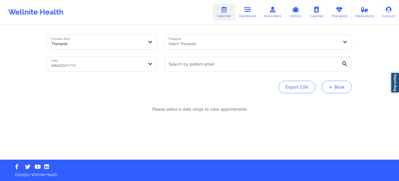
click at [339, 89] on button "+ Book" at bounding box center [337, 87] width 30 height 12
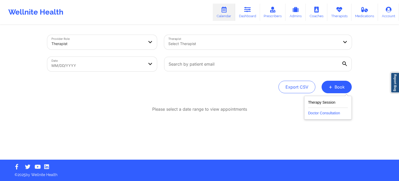
click at [334, 115] on button "Doctor Consultation" at bounding box center [328, 112] width 40 height 8
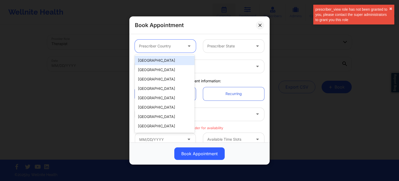
click at [167, 46] on div at bounding box center [161, 46] width 44 height 6
click at [163, 62] on div "[GEOGRAPHIC_DATA]" at bounding box center [165, 60] width 60 height 9
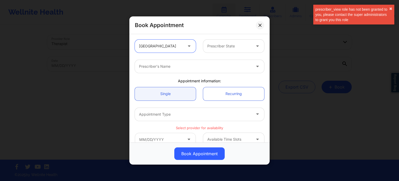
click at [228, 45] on div at bounding box center [229, 46] width 44 height 6
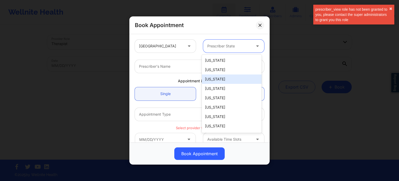
type input "f"
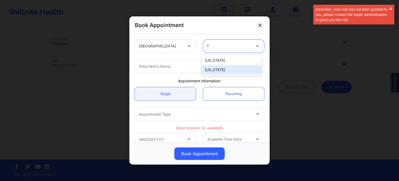
click at [222, 72] on div "[US_STATE]" at bounding box center [232, 69] width 60 height 9
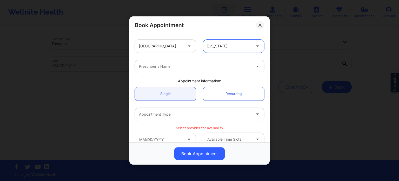
click at [197, 70] on div "Prescriber's Name" at bounding box center [193, 66] width 117 height 13
